Goal: Information Seeking & Learning: Learn about a topic

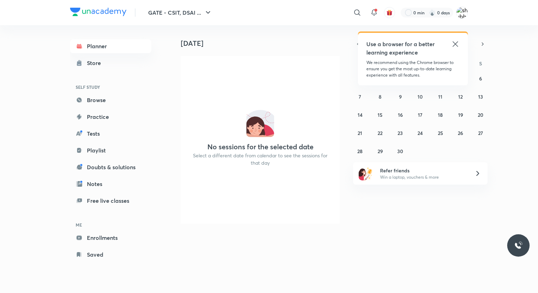
click at [455, 43] on icon at bounding box center [455, 44] width 8 height 8
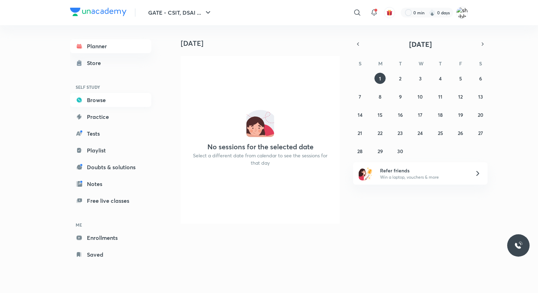
click at [99, 98] on link "Browse" at bounding box center [110, 100] width 81 height 14
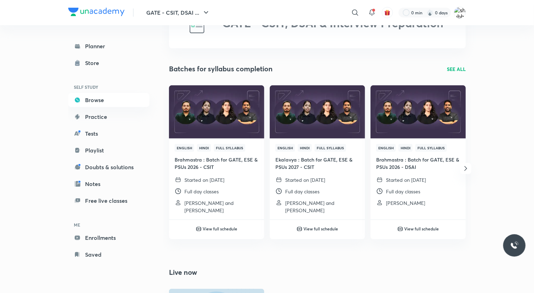
scroll to position [42, 0]
click at [458, 70] on p "SEE ALL" at bounding box center [456, 68] width 19 height 7
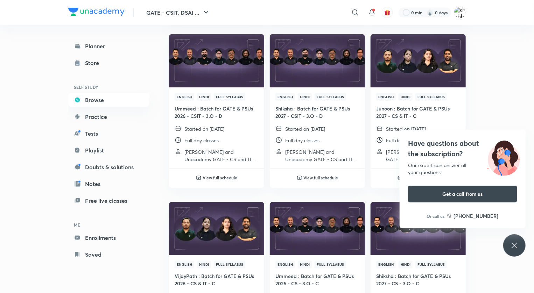
scroll to position [378, 0]
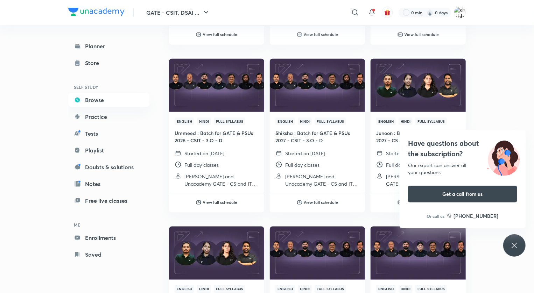
click at [520, 256] on div "Have questions about the subscription? Our expert can answer all your questions…" at bounding box center [514, 246] width 22 height 22
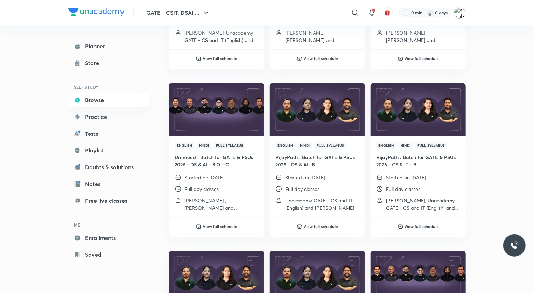
scroll to position [689, 0]
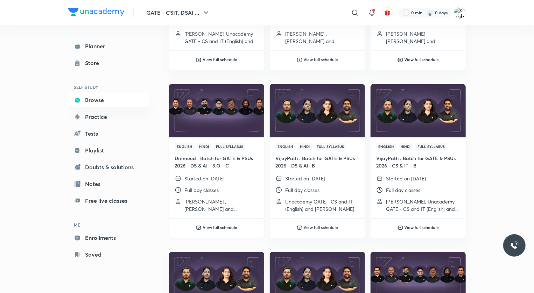
click at [231, 163] on h4 "Ummeed : Batch for GATE & PSUs 2026 - DS & AI - 3.O - C" at bounding box center [217, 162] width 84 height 15
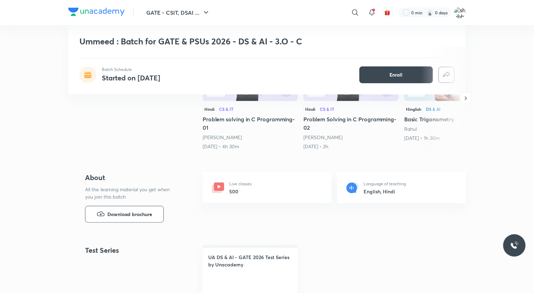
scroll to position [162, 0]
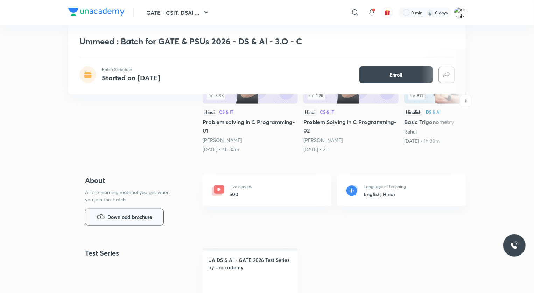
click at [144, 224] on button "Download brochure" at bounding box center [124, 217] width 79 height 17
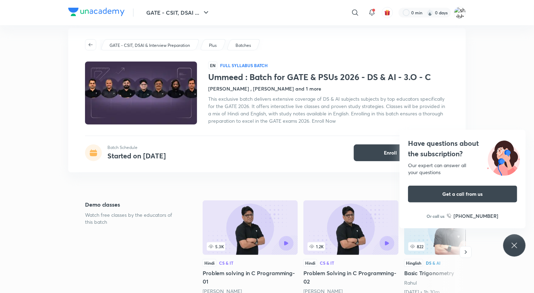
scroll to position [0, 0]
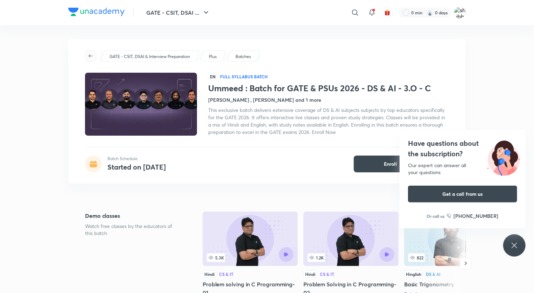
click at [87, 55] on span "button" at bounding box center [90, 56] width 11 height 6
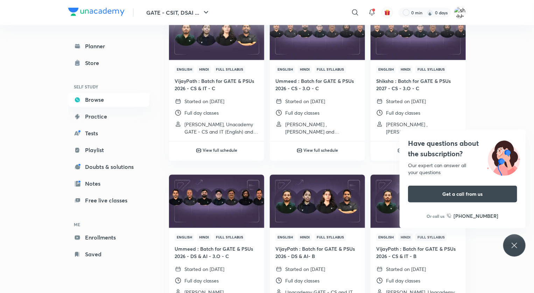
scroll to position [599, 0]
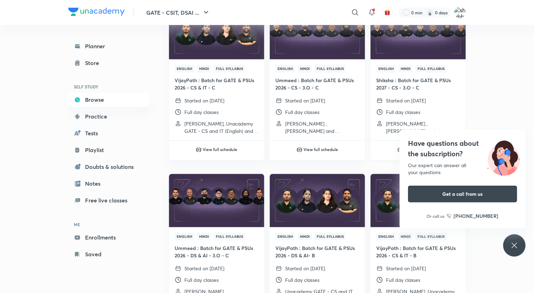
click at [426, 102] on p "Started on 11 Jul 2025" at bounding box center [406, 100] width 40 height 7
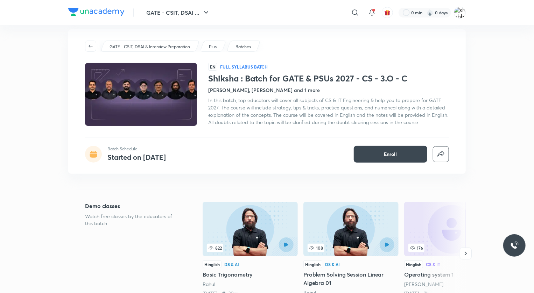
scroll to position [14, 0]
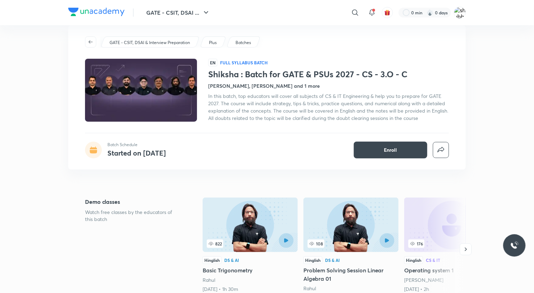
click at [276, 87] on h4 "Khaleel Ahmed, Rahul and 1 more" at bounding box center [264, 85] width 112 height 7
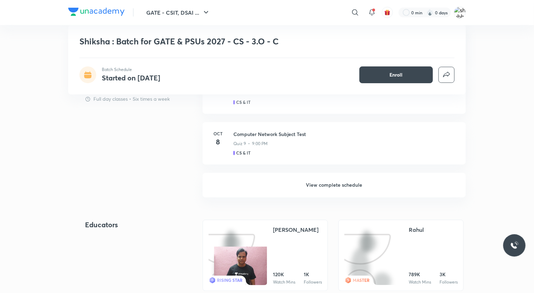
scroll to position [603, 0]
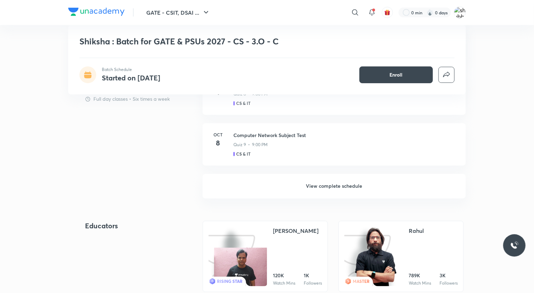
click at [328, 190] on h6 "View complete schedule" at bounding box center [334, 186] width 263 height 25
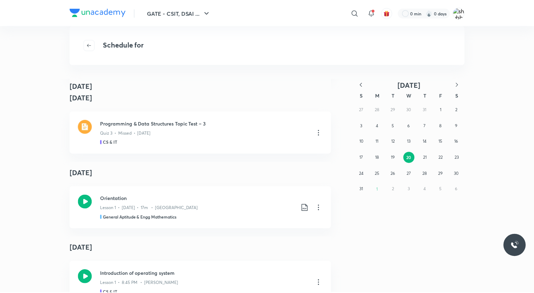
scroll to position [247, 0]
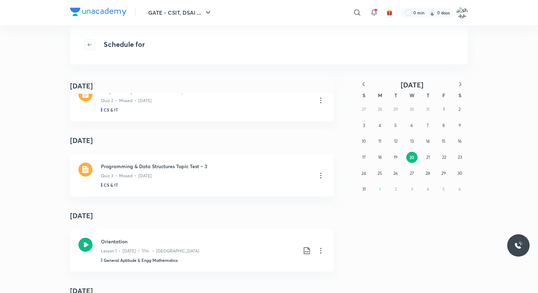
click at [89, 47] on icon "button" at bounding box center [90, 45] width 6 height 6
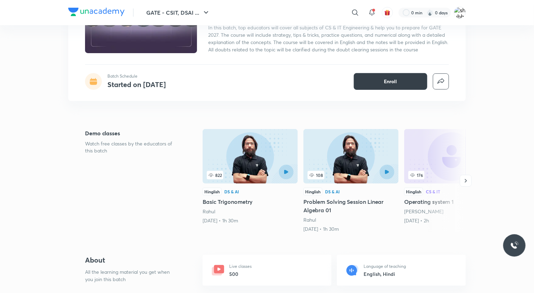
scroll to position [83, 0]
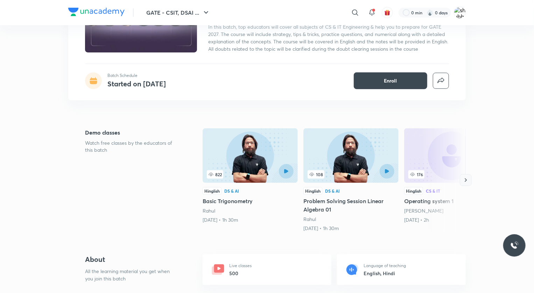
click at [466, 181] on icon "button" at bounding box center [465, 180] width 7 height 7
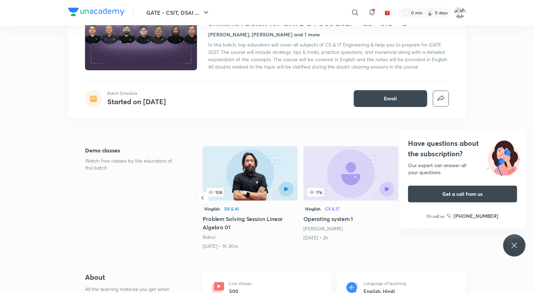
scroll to position [65, 0]
click at [522, 245] on div "Have questions about the subscription? Our expert can answer all your questions…" at bounding box center [514, 246] width 22 height 22
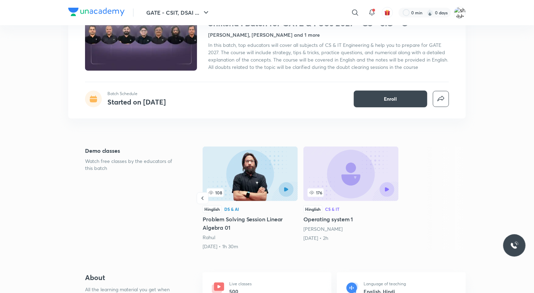
scroll to position [0, 0]
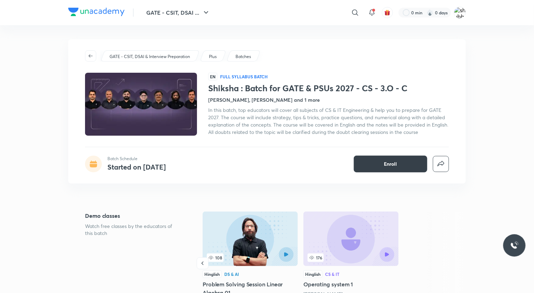
click at [392, 159] on button "Enroll" at bounding box center [391, 164] width 74 height 17
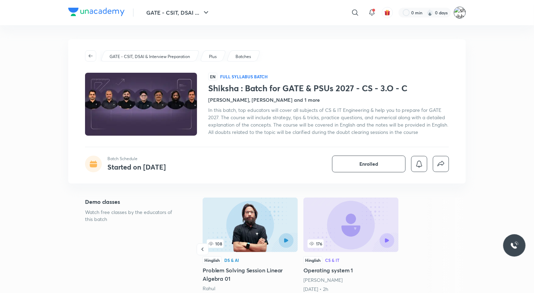
click at [458, 15] on img at bounding box center [460, 13] width 12 height 12
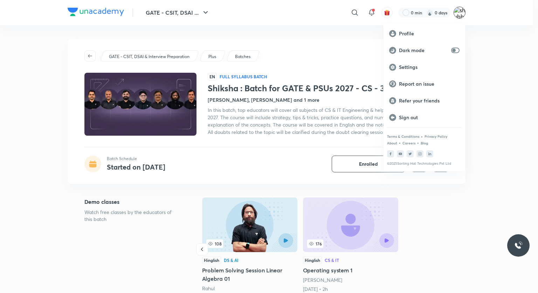
click at [84, 61] on div at bounding box center [269, 146] width 538 height 293
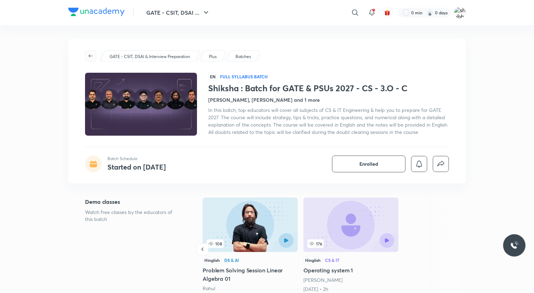
click at [87, 57] on span "button" at bounding box center [90, 56] width 11 height 6
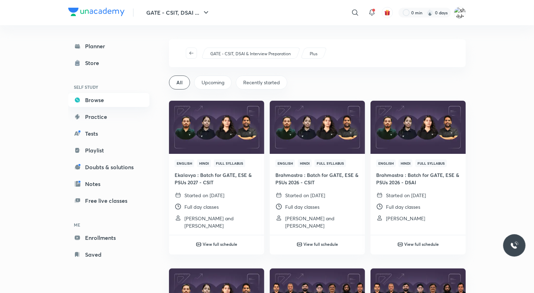
click at [92, 104] on link "Browse" at bounding box center [108, 100] width 81 height 14
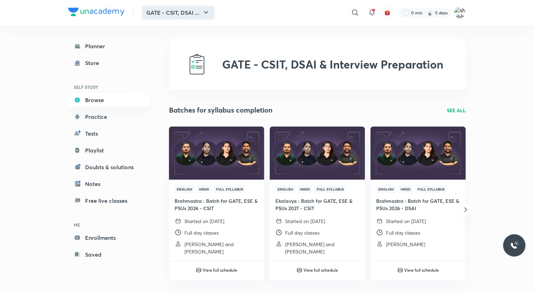
click at [161, 18] on button "GATE - CSIT, DSAI ..." at bounding box center [178, 13] width 72 height 14
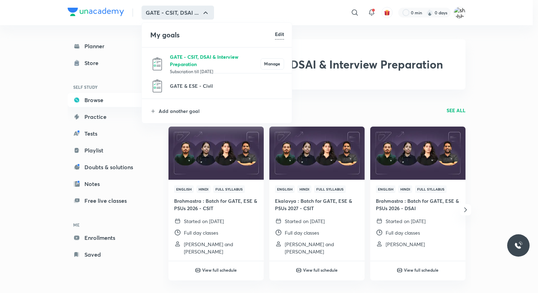
click at [181, 65] on p "GATE - CSIT, DSAI & Interview Preparation" at bounding box center [215, 60] width 91 height 15
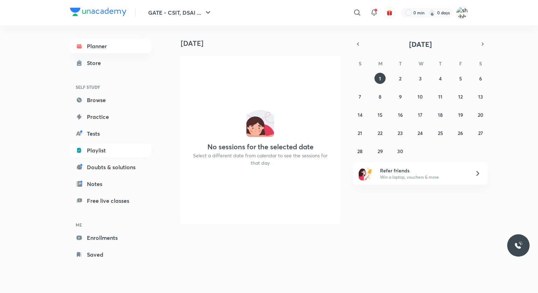
click at [100, 150] on link "Playlist" at bounding box center [110, 151] width 81 height 14
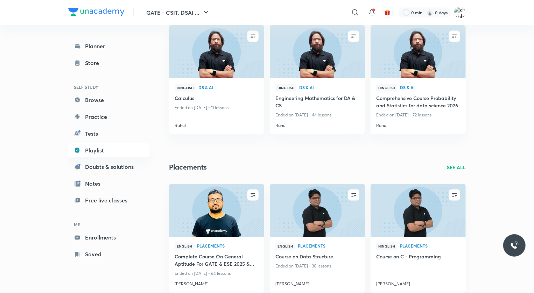
scroll to position [531, 0]
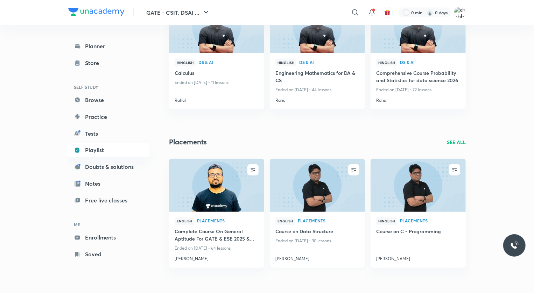
click at [315, 243] on p "Ended on Nov 27, 2024 • 30 lessons" at bounding box center [318, 241] width 84 height 9
click at [295, 254] on h4 "[PERSON_NAME]" at bounding box center [318, 257] width 84 height 9
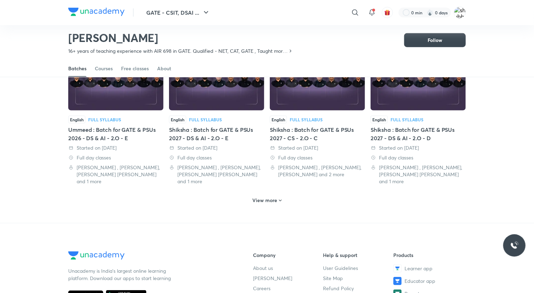
scroll to position [343, 0]
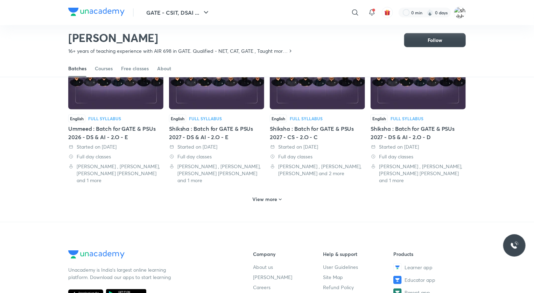
click at [265, 196] on h6 "View more" at bounding box center [265, 199] width 25 height 7
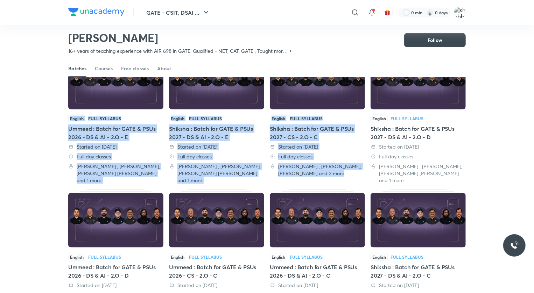
click at [265, 194] on div "English Full Syllabus Acharya Batch Mentored for Victory : Batch for UPPSC 2025…" at bounding box center [267, 199] width 398 height 877
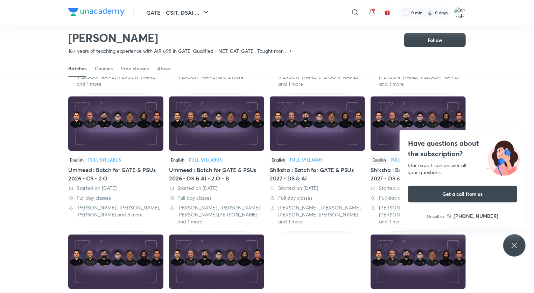
scroll to position [577, 0]
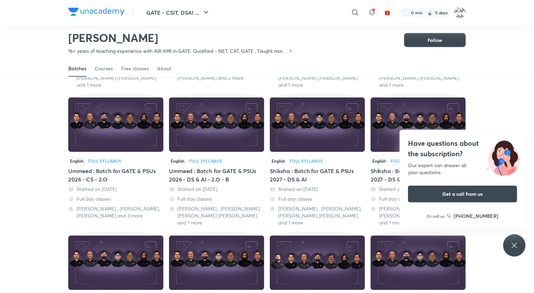
click at [109, 121] on img at bounding box center [115, 125] width 95 height 55
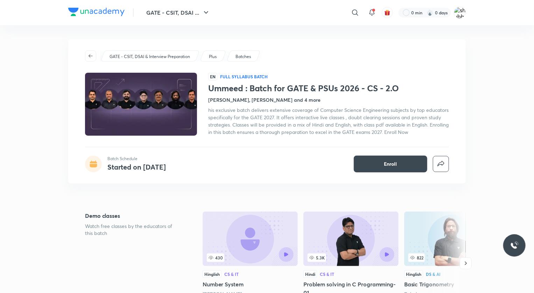
scroll to position [71, 0]
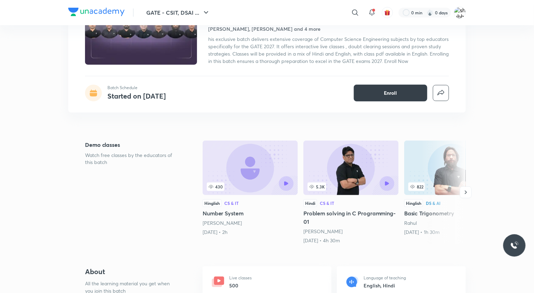
click at [391, 93] on span "Enroll" at bounding box center [390, 93] width 13 height 7
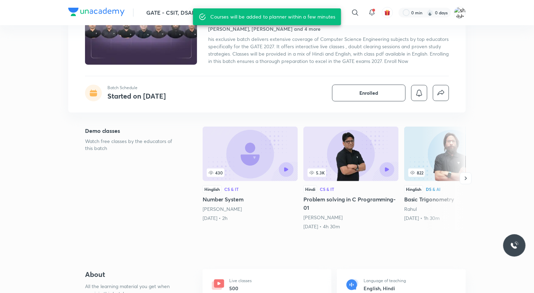
click at [274, 17] on div "Courses will be added to planner within a few minutes" at bounding box center [273, 17] width 125 height 13
click at [389, 95] on button "Enrolled" at bounding box center [369, 93] width 74 height 17
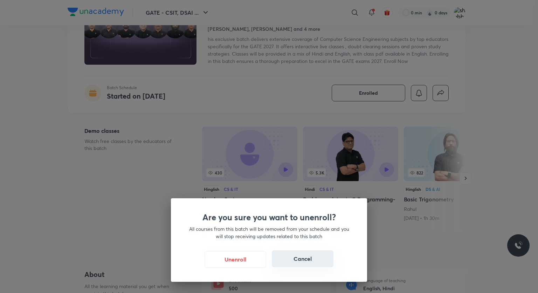
click at [307, 258] on button "Cancel" at bounding box center [303, 259] width 62 height 17
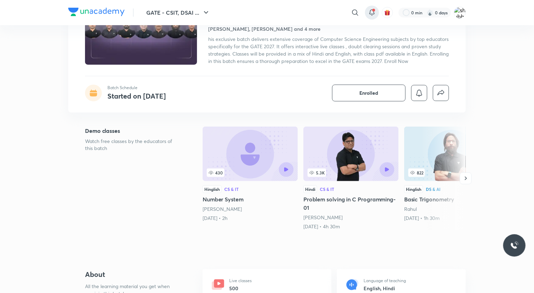
click at [372, 13] on icon at bounding box center [372, 12] width 8 height 8
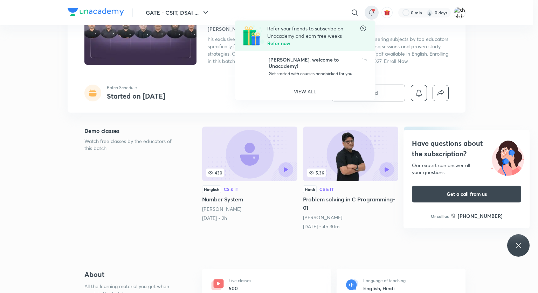
click at [363, 26] on icon at bounding box center [363, 28] width 7 height 7
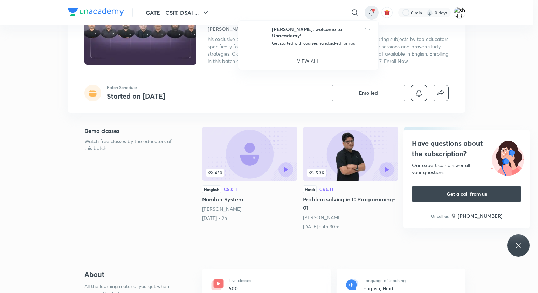
click at [96, 15] on div at bounding box center [269, 146] width 538 height 293
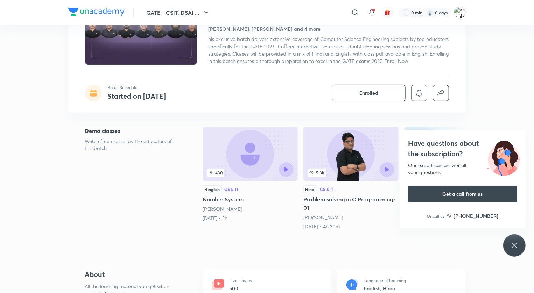
click at [103, 10] on img at bounding box center [96, 12] width 56 height 8
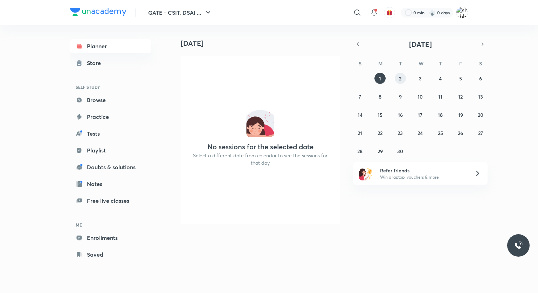
click at [396, 78] on button "2" at bounding box center [400, 78] width 11 height 11
click at [251, 58] on icon at bounding box center [250, 58] width 6 height 6
click at [115, 189] on link "Notes" at bounding box center [110, 184] width 81 height 14
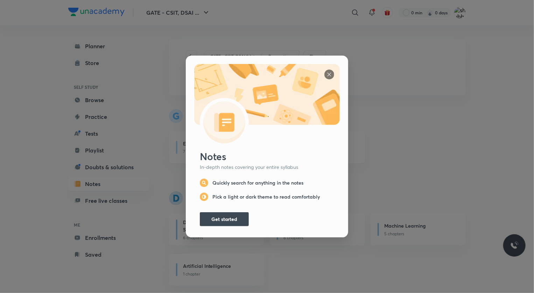
click at [325, 70] on img at bounding box center [330, 75] width 10 height 10
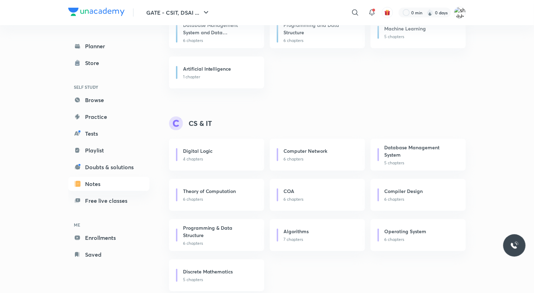
scroll to position [208, 0]
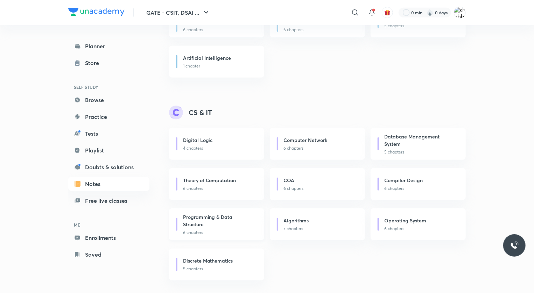
click at [216, 228] on h6 "Programming & Data Structure" at bounding box center [218, 221] width 70 height 15
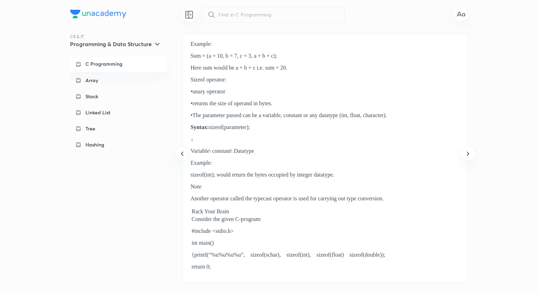
scroll to position [0, 7698]
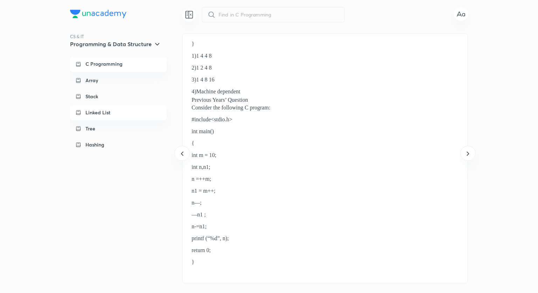
click at [101, 117] on div "Linked List" at bounding box center [118, 112] width 97 height 15
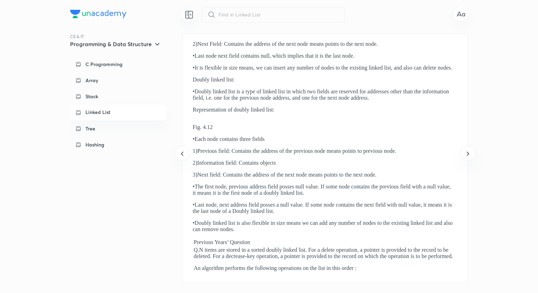
scroll to position [0, 3421]
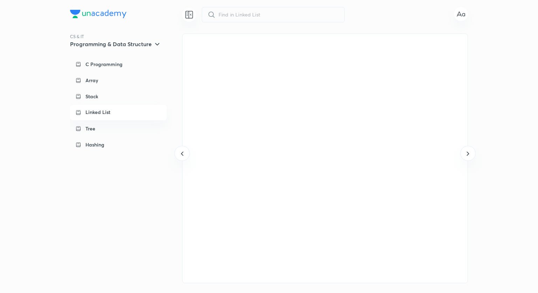
scroll to position [0, 8553]
click at [98, 11] on img at bounding box center [98, 14] width 56 height 8
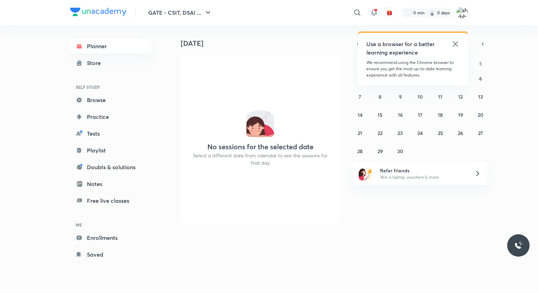
click at [457, 43] on icon at bounding box center [455, 44] width 8 height 8
click at [109, 96] on link "Browse" at bounding box center [110, 100] width 81 height 14
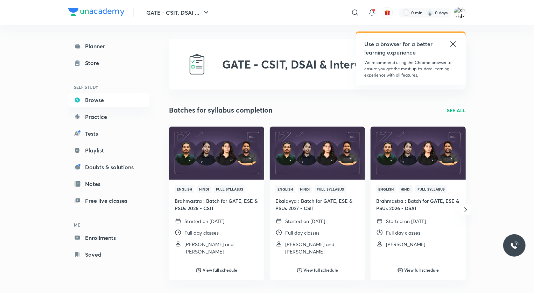
click at [400, 42] on h5 "Use a browser for a better learning experience" at bounding box center [399, 48] width 70 height 17
click at [451, 42] on icon at bounding box center [453, 44] width 8 height 8
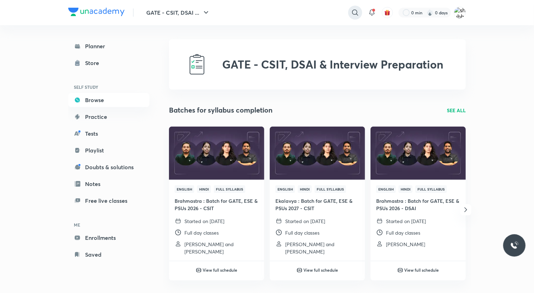
click at [350, 15] on div at bounding box center [355, 13] width 14 height 14
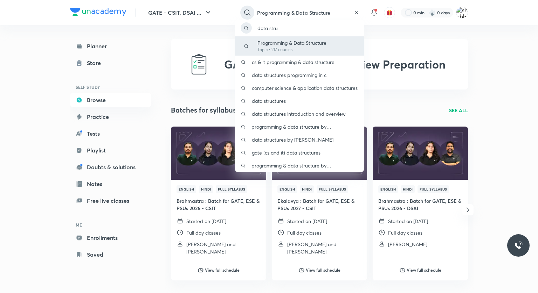
type input "Programming & Data Structure"
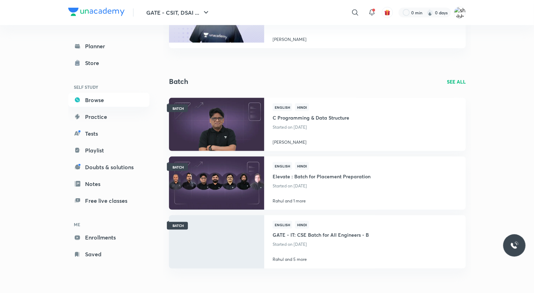
scroll to position [442, 0]
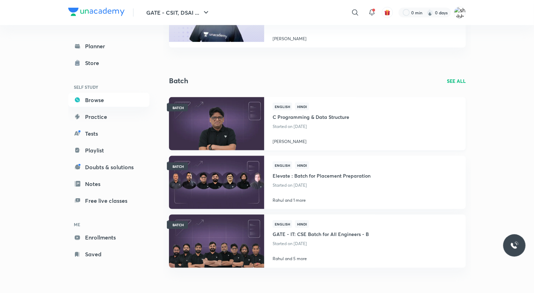
click at [344, 123] on p "Started on [DATE]" at bounding box center [311, 126] width 77 height 9
click at [299, 118] on h4 "C Programming & Data Structure" at bounding box center [311, 117] width 77 height 12
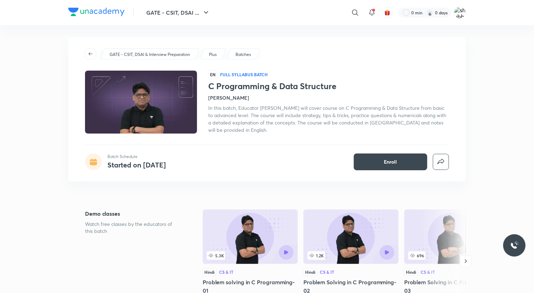
scroll to position [2, 0]
click at [384, 157] on button "Enroll" at bounding box center [391, 161] width 74 height 17
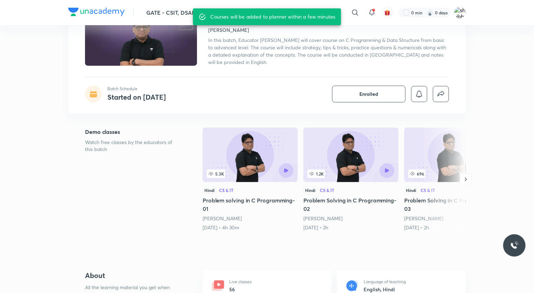
scroll to position [70, 0]
click at [468, 178] on icon "button" at bounding box center [465, 179] width 7 height 7
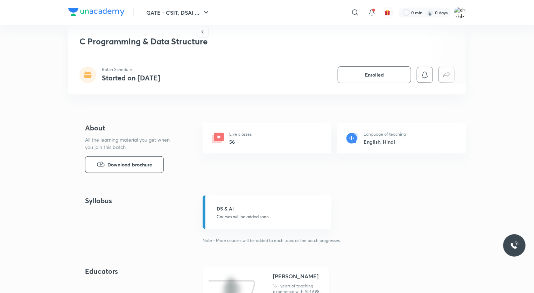
scroll to position [217, 0]
click at [252, 139] on div "Live classes 56" at bounding box center [267, 139] width 129 height 31
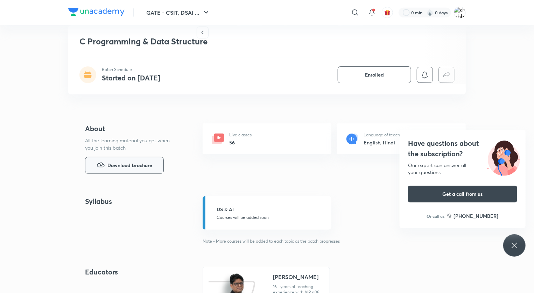
click at [123, 164] on span "Download brochure" at bounding box center [129, 166] width 45 height 8
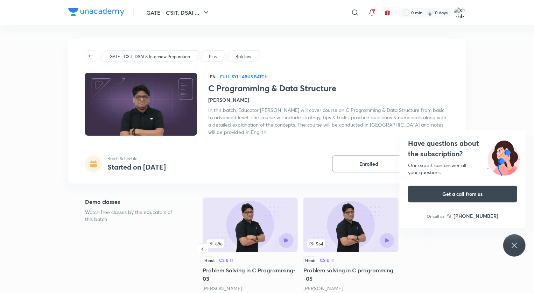
scroll to position [0, 0]
click at [102, 14] on img at bounding box center [96, 12] width 56 height 8
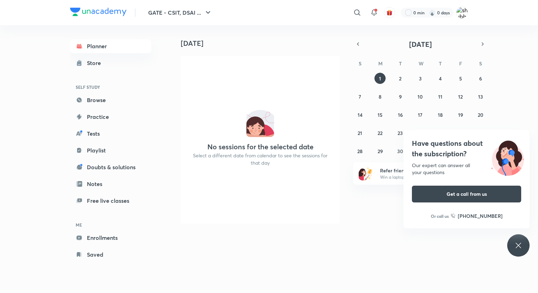
click at [114, 13] on img at bounding box center [98, 12] width 56 height 8
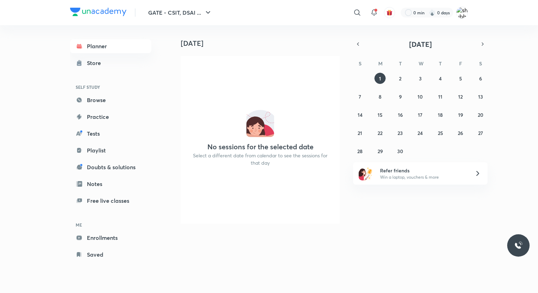
click at [263, 148] on h4 "No sessions for the selected date" at bounding box center [260, 147] width 106 height 8
click at [355, 41] on icon "button" at bounding box center [358, 44] width 6 height 6
click at [399, 76] on abbr "3" at bounding box center [400, 78] width 3 height 7
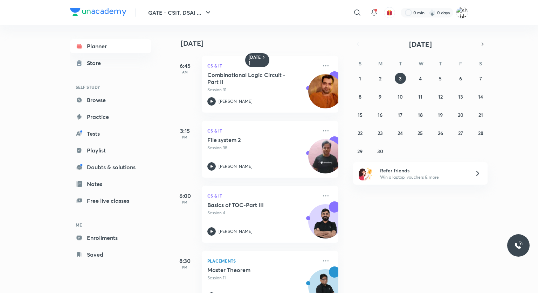
click at [373, 79] on div "1 2 3 4 5 6 7 8 9 10 11 12 13 14 15 16 17 18 19 20 21 22 23 24 25 26 27 28 29 3…" at bounding box center [420, 115] width 134 height 84
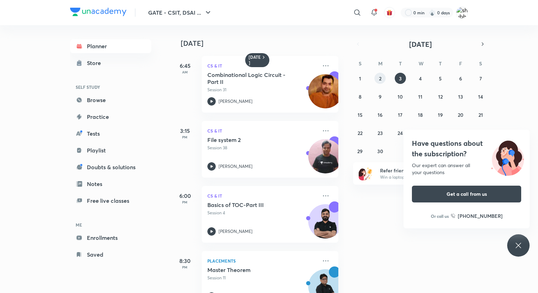
click at [375, 79] on button "2" at bounding box center [379, 78] width 11 height 11
click at [480, 44] on icon "button" at bounding box center [483, 44] width 6 height 6
click at [421, 71] on div "S M T W T F S 29 30 1 2 3 4 5 6 7 8 9 10 11 12 13 14 15 16 17 18 19 20 21 22 23…" at bounding box center [420, 106] width 134 height 99
click at [420, 78] on abbr "2" at bounding box center [420, 78] width 2 height 7
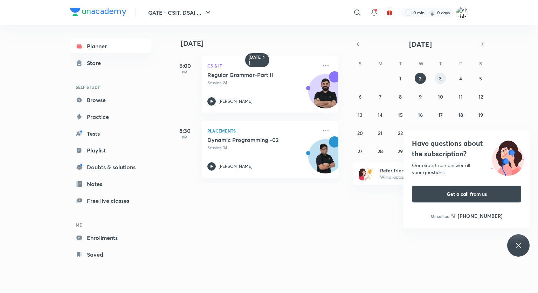
click at [438, 76] on button "3" at bounding box center [439, 78] width 11 height 11
click at [462, 75] on button "4" at bounding box center [460, 78] width 11 height 11
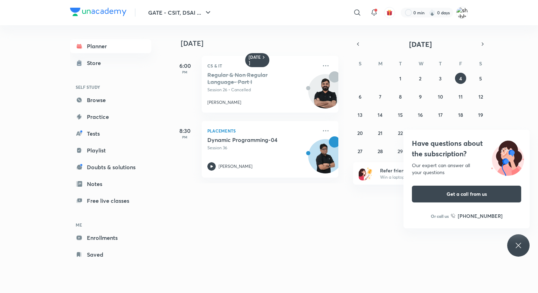
click at [473, 76] on div "29 30 1 2 3 4 5 6 7 8 9 10 11 12 13 14 15 16 17 18 19 20 21 22 23 24 25 26 27 2…" at bounding box center [420, 115] width 134 height 84
click at [400, 99] on abbr "8" at bounding box center [400, 96] width 3 height 7
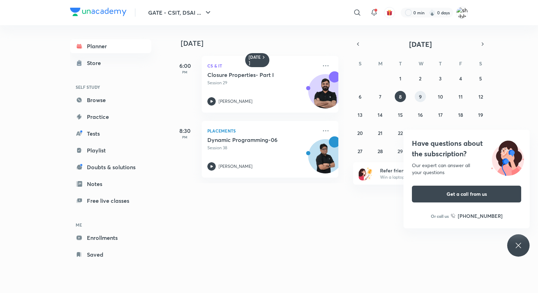
click at [420, 97] on abbr "9" at bounding box center [420, 96] width 3 height 7
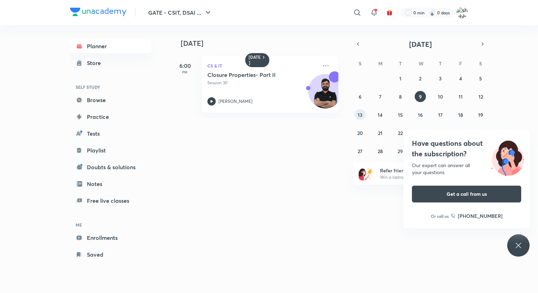
click at [361, 117] on abbr "13" at bounding box center [359, 115] width 5 height 7
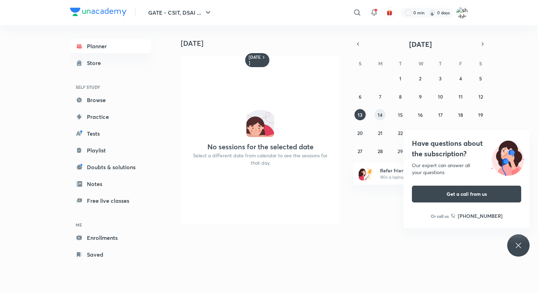
click at [384, 113] on button "14" at bounding box center [379, 114] width 11 height 11
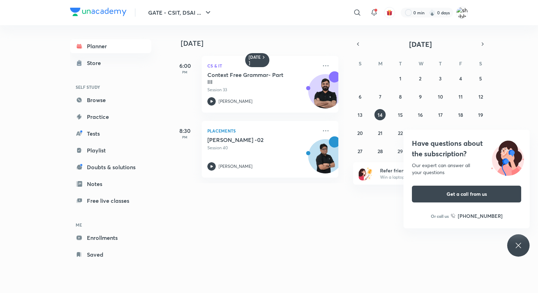
click at [390, 114] on div "29 30 1 2 3 4 5 6 7 8 9 10 11 12 13 14 15 16 17 18 19 20 21 22 23 24 25 26 27 2…" at bounding box center [420, 115] width 134 height 84
click at [396, 114] on button "15" at bounding box center [400, 114] width 11 height 11
click at [423, 113] on button "16" at bounding box center [419, 114] width 11 height 11
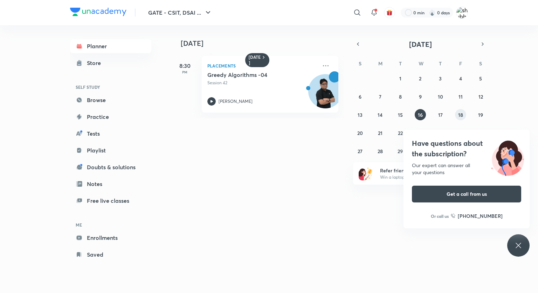
click at [460, 114] on abbr "18" at bounding box center [460, 115] width 5 height 7
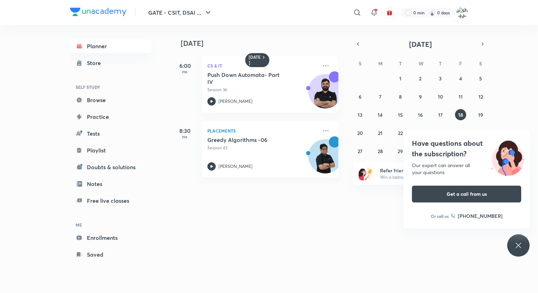
click at [516, 252] on div "Have questions about the subscription? Our expert can answer all your questions…" at bounding box center [518, 246] width 22 height 22
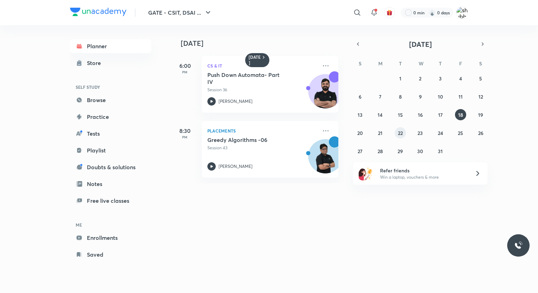
click at [395, 137] on div "29 30 1 2 3 4 5 6 7 8 9 10 11 12 13 14 15 16 17 18 19 20 21 22 23 24 25 26 27 2…" at bounding box center [420, 115] width 134 height 84
click at [398, 137] on button "22" at bounding box center [400, 132] width 11 height 11
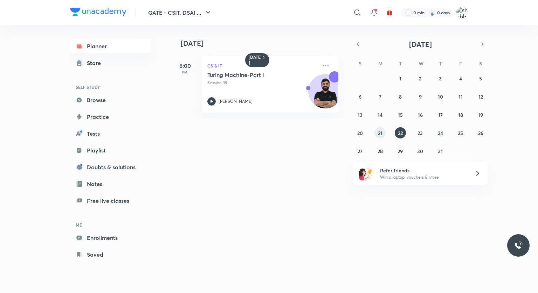
click at [385, 132] on div "29 30 1 2 3 4 5 6 7 8 9 10 11 12 13 14 15 16 17 18 19 20 21 22 23 24 25 26 27 2…" at bounding box center [420, 115] width 134 height 84
click at [379, 132] on abbr "21" at bounding box center [380, 133] width 5 height 7
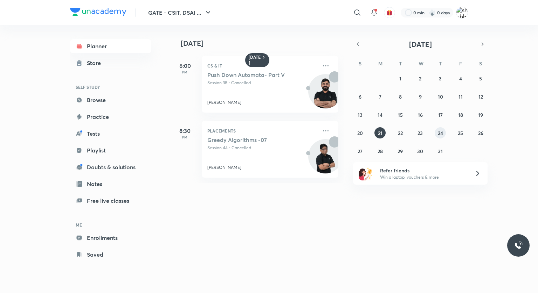
click at [444, 131] on button "24" at bounding box center [439, 132] width 11 height 11
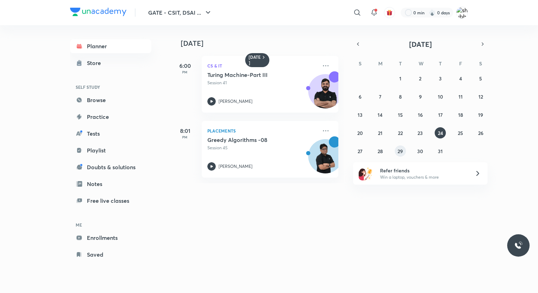
click at [401, 153] on abbr "29" at bounding box center [399, 151] width 5 height 7
click at [437, 148] on button "31" at bounding box center [439, 151] width 11 height 11
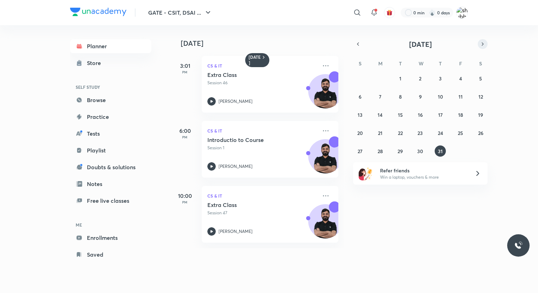
click at [486, 43] on button "button" at bounding box center [483, 44] width 10 height 10
click at [442, 95] on button "7" at bounding box center [439, 96] width 11 height 11
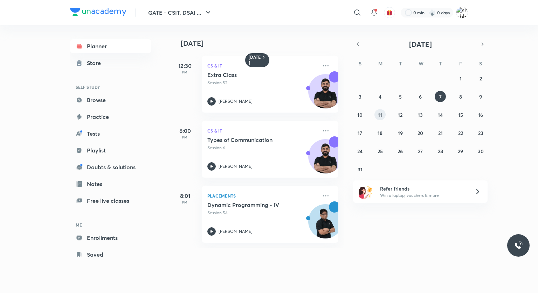
click at [378, 117] on abbr "11" at bounding box center [380, 115] width 4 height 7
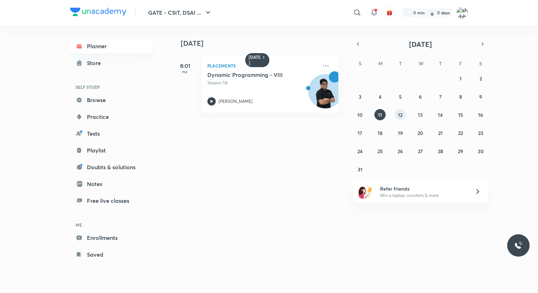
click at [400, 116] on abbr "12" at bounding box center [400, 115] width 5 height 7
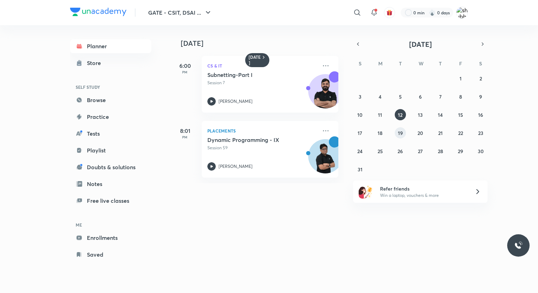
click at [401, 132] on abbr "19" at bounding box center [400, 133] width 5 height 7
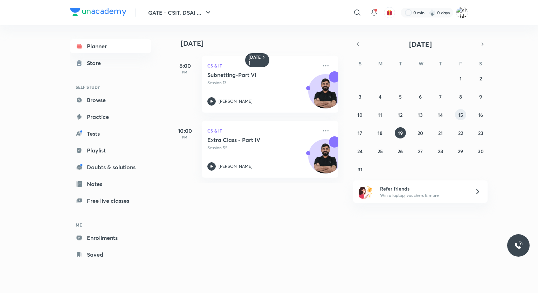
click at [462, 116] on abbr "15" at bounding box center [460, 115] width 5 height 7
drag, startPoint x: 462, startPoint y: 116, endPoint x: 380, endPoint y: 134, distance: 84.1
click at [380, 134] on div "27 28 29 30 31 1 2 3 4 5 6 7 8 9 10 11 12 13 14 15 16 17 18 19 20 21 22 23 24 2…" at bounding box center [420, 124] width 134 height 102
click at [380, 134] on abbr "18" at bounding box center [379, 133] width 5 height 7
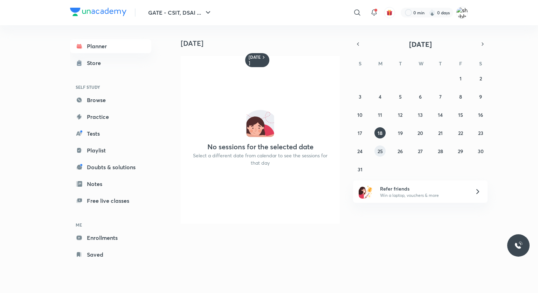
click at [377, 155] on button "25" at bounding box center [379, 151] width 11 height 11
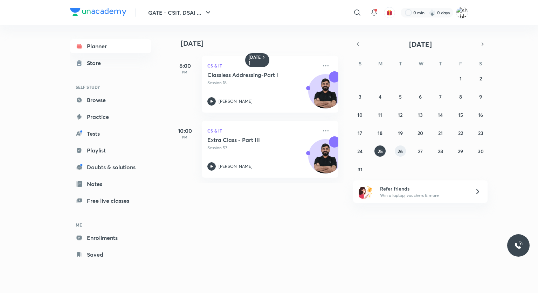
click at [398, 152] on abbr "26" at bounding box center [399, 151] width 5 height 7
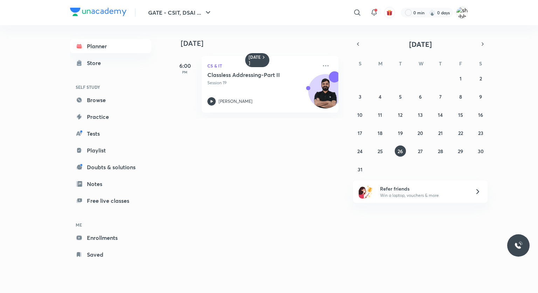
click at [431, 150] on div "27 28 29 30 31 1 2 3 4 5 6 7 8 9 10 11 12 13 14 15 16 17 18 19 20 21 22 23 24 2…" at bounding box center [420, 124] width 134 height 102
click at [440, 150] on abbr "28" at bounding box center [440, 151] width 5 height 7
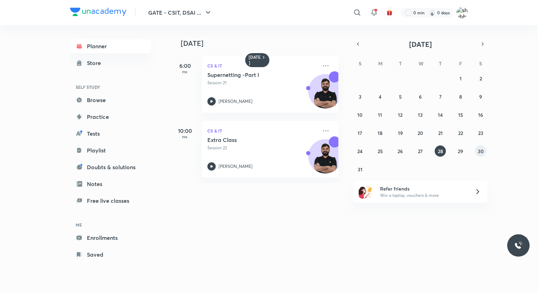
click at [478, 151] on abbr "30" at bounding box center [481, 151] width 6 height 7
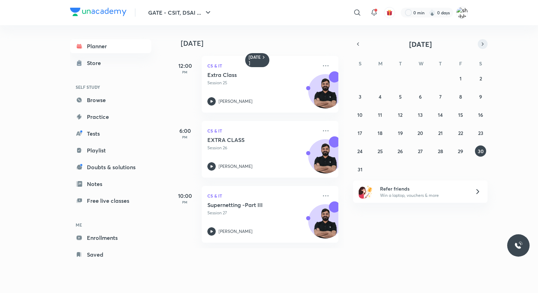
click at [482, 48] on button "button" at bounding box center [483, 44] width 10 height 10
click at [377, 78] on button "1" at bounding box center [379, 78] width 11 height 11
